Goal: Navigation & Orientation: Find specific page/section

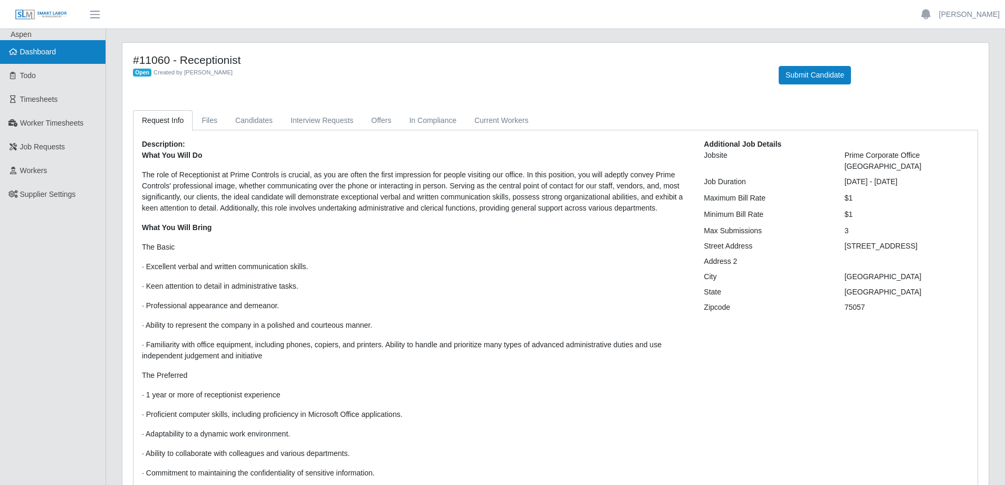
click at [41, 52] on span "Dashboard" at bounding box center [38, 51] width 36 height 8
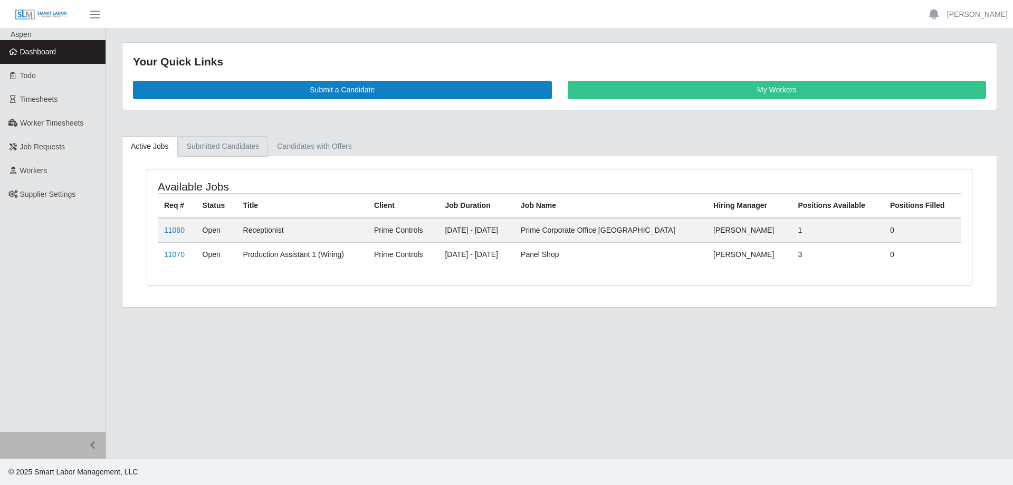
click at [224, 148] on link "Submitted Candidates" at bounding box center [223, 146] width 91 height 21
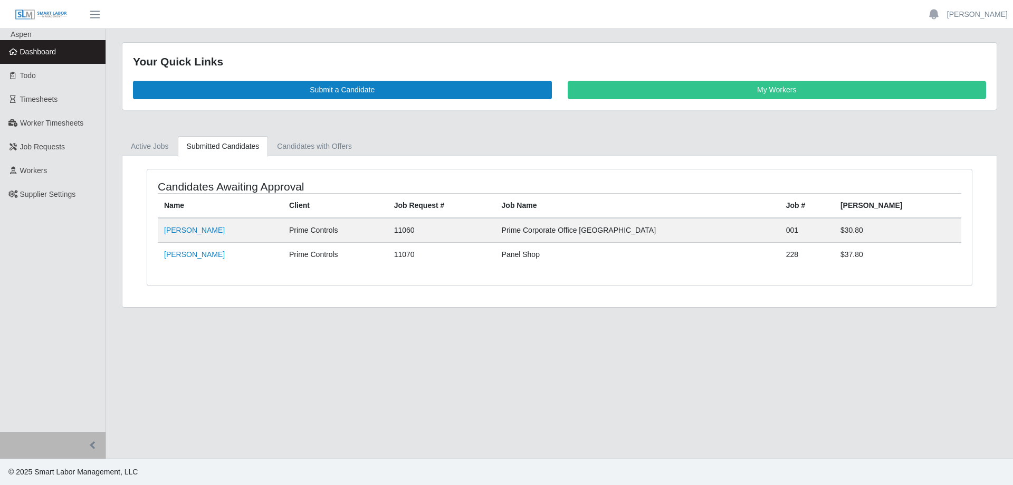
click at [40, 56] on span "Dashboard" at bounding box center [38, 51] width 36 height 8
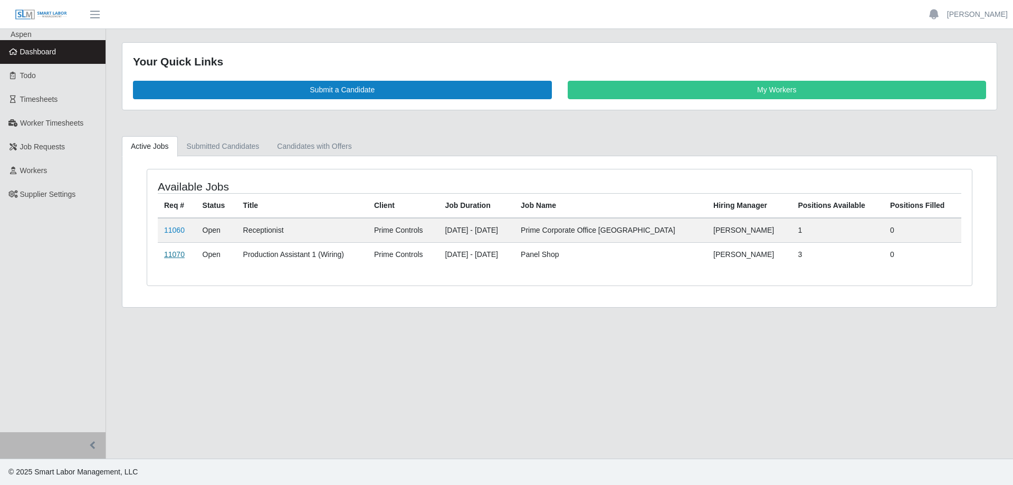
click at [169, 255] on link "11070" at bounding box center [174, 254] width 21 height 8
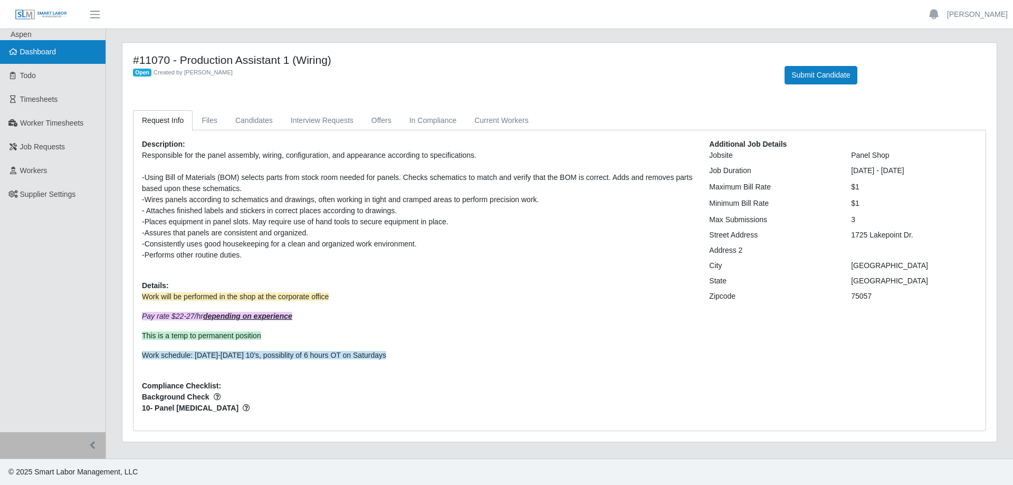
click at [32, 53] on span "Dashboard" at bounding box center [38, 51] width 36 height 8
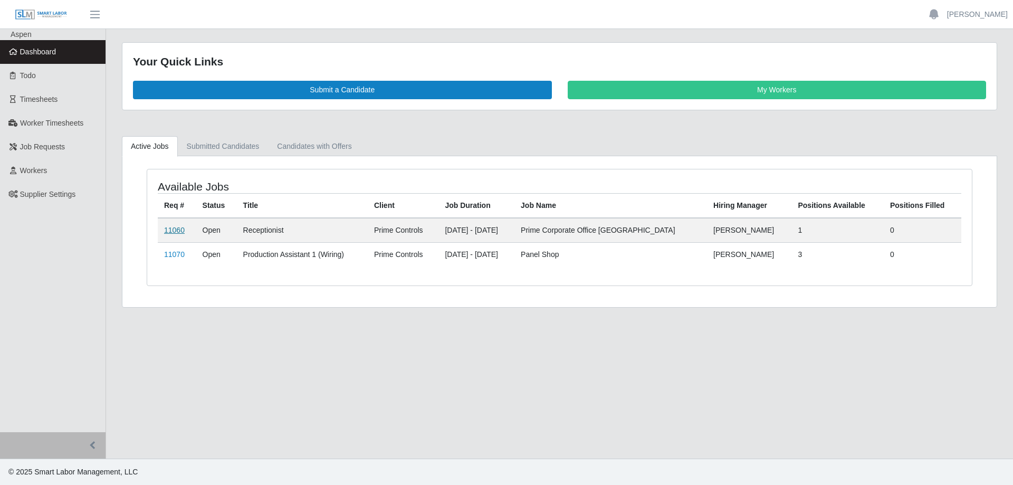
click at [173, 229] on link "11060" at bounding box center [174, 230] width 21 height 8
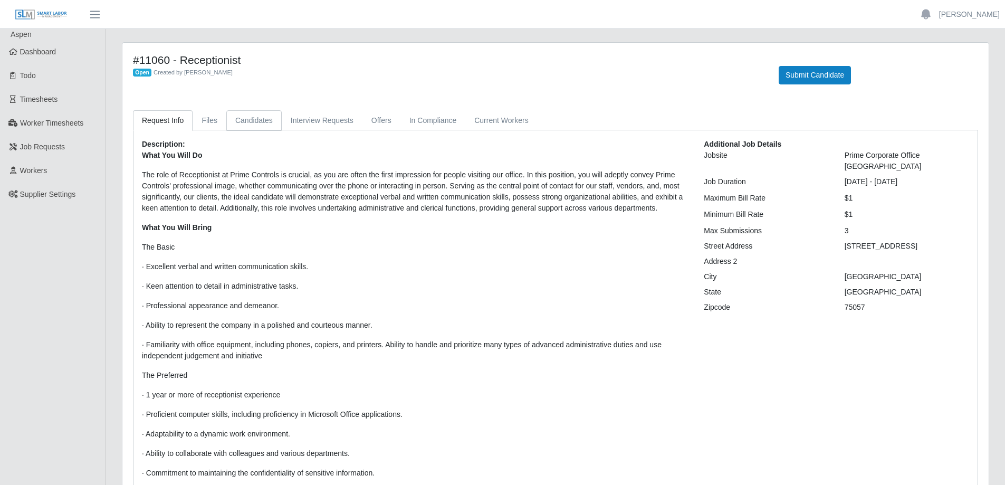
click at [258, 122] on link "Candidates" at bounding box center [253, 120] width 55 height 21
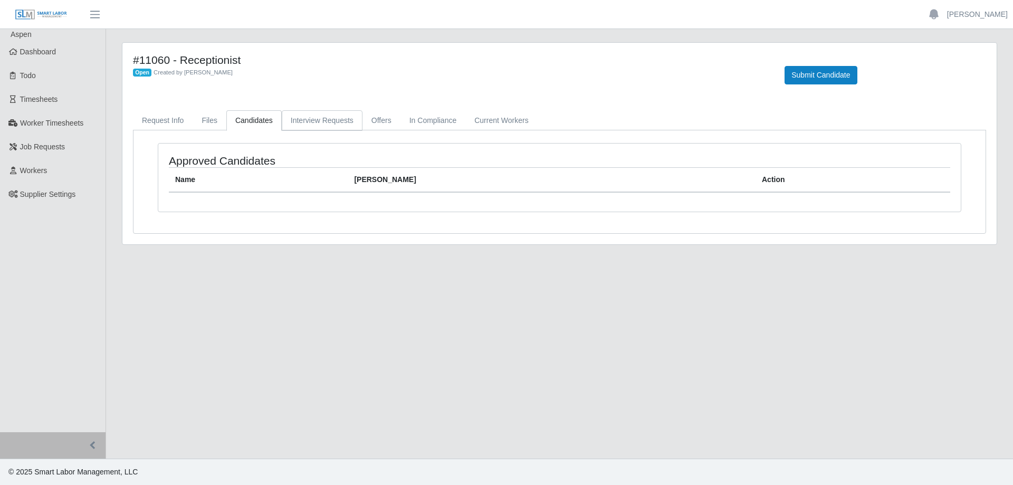
click at [307, 123] on link "Interview Requests" at bounding box center [322, 120] width 81 height 21
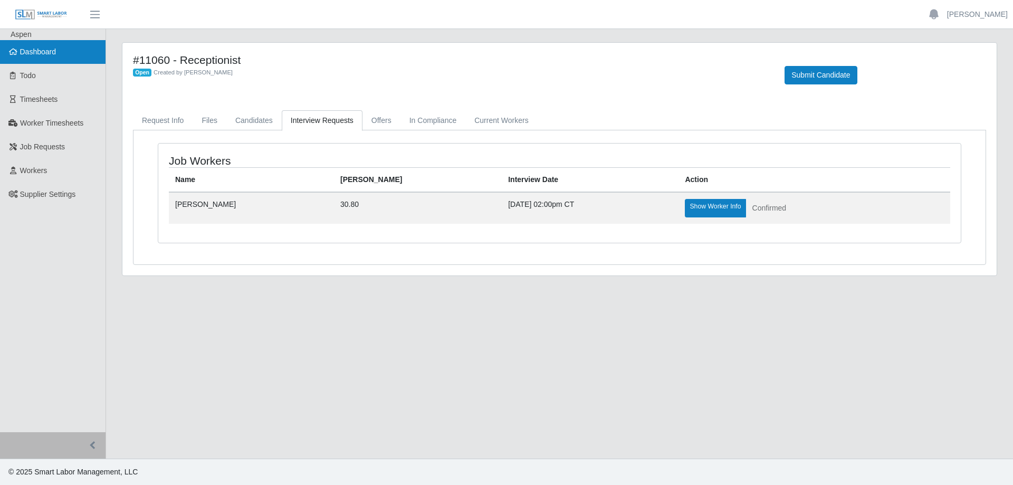
click at [51, 52] on span "Dashboard" at bounding box center [38, 51] width 36 height 8
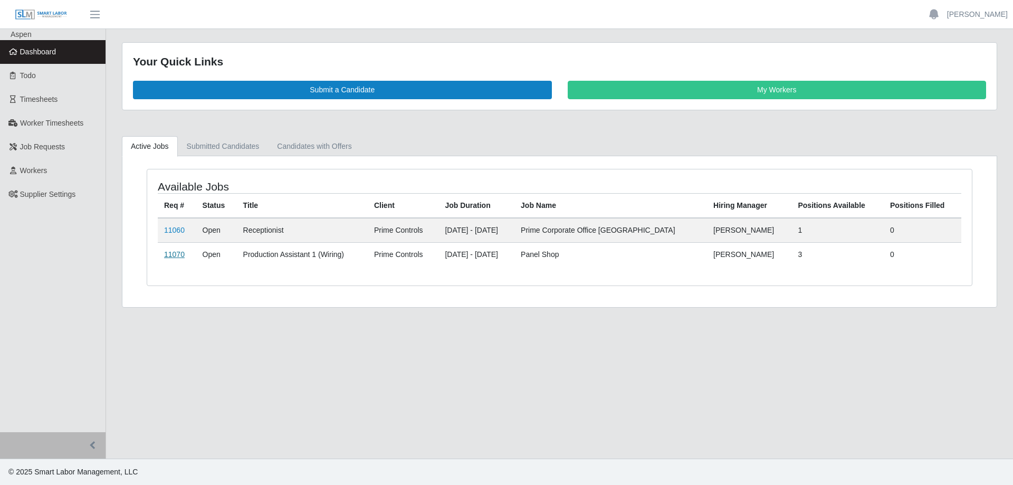
click at [179, 255] on link "11070" at bounding box center [174, 254] width 21 height 8
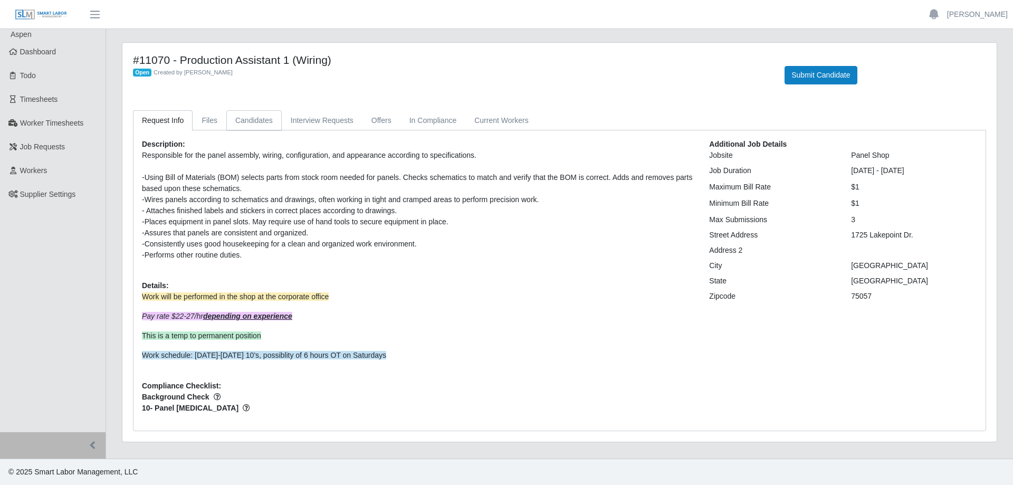
click at [255, 123] on link "Candidates" at bounding box center [253, 120] width 55 height 21
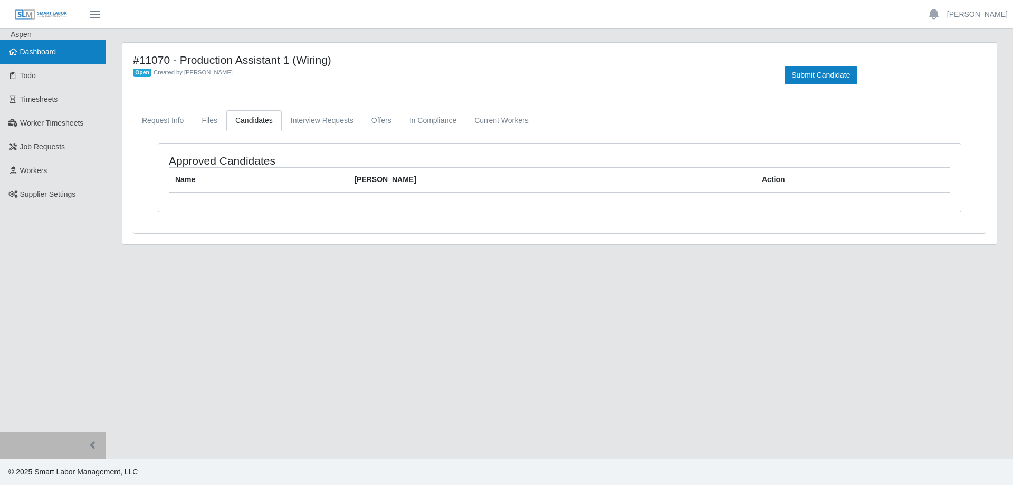
click at [55, 52] on span "Dashboard" at bounding box center [38, 51] width 36 height 8
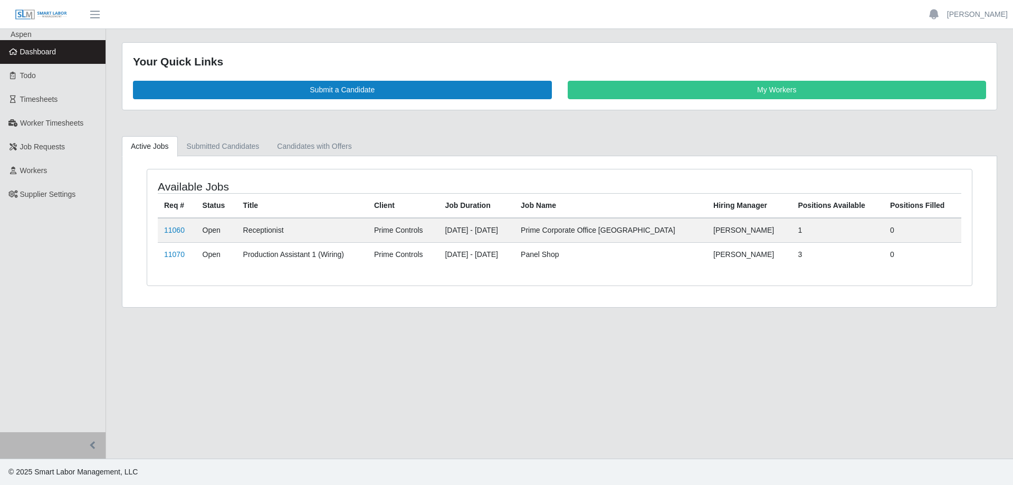
click at [525, 339] on main "Your Quick Links Submit a Candidate My Workers Active Jobs Submitted Candidates…" at bounding box center [559, 243] width 907 height 429
click at [178, 255] on link "11070" at bounding box center [174, 254] width 21 height 8
